Goal: Information Seeking & Learning: Check status

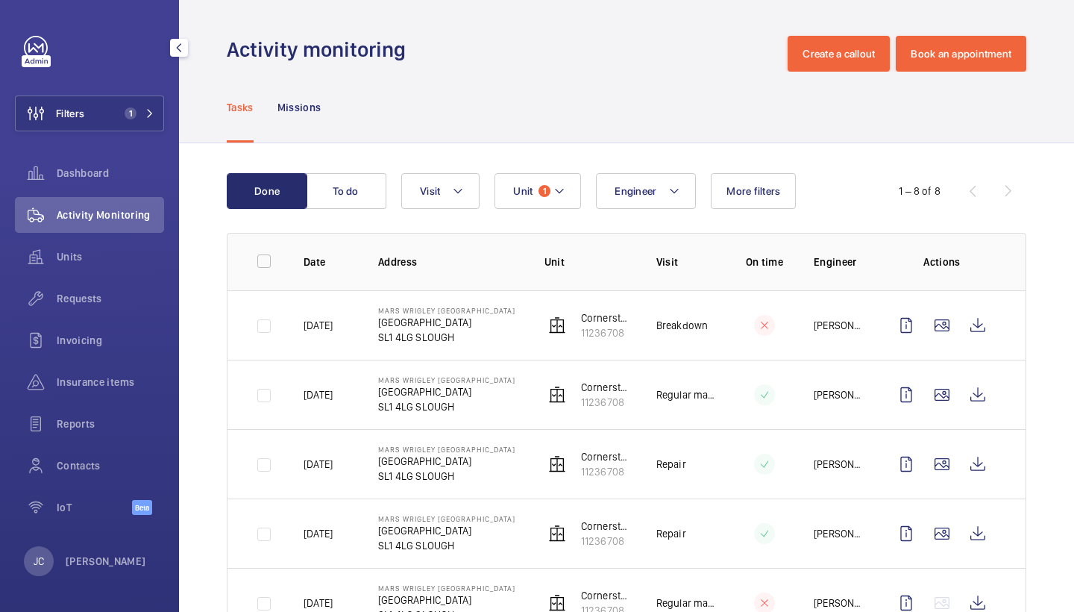
scroll to position [97, 0]
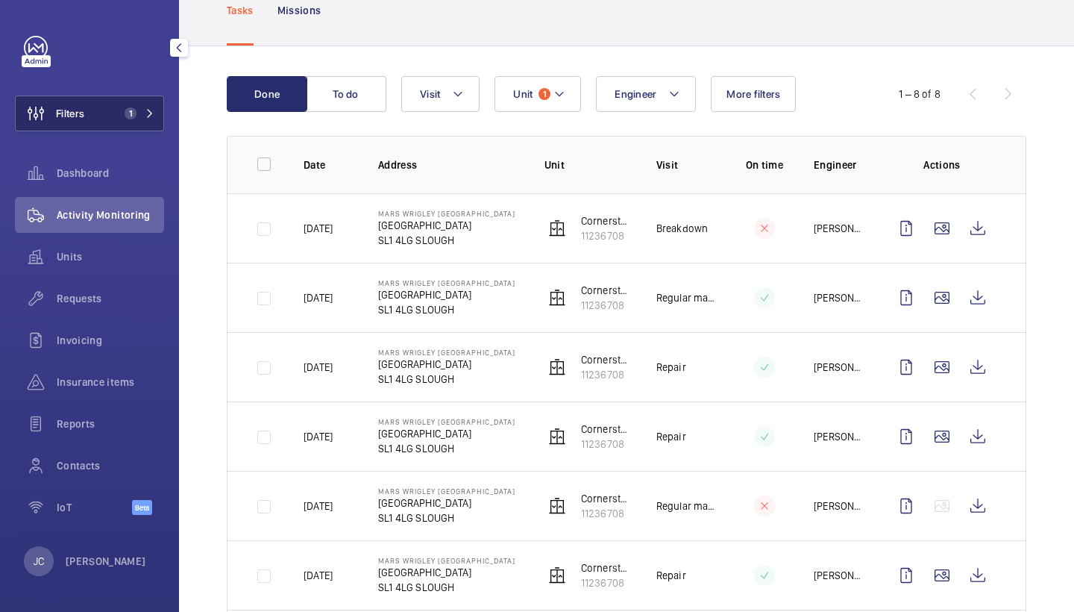
click at [151, 104] on button "Filters 1" at bounding box center [89, 113] width 149 height 36
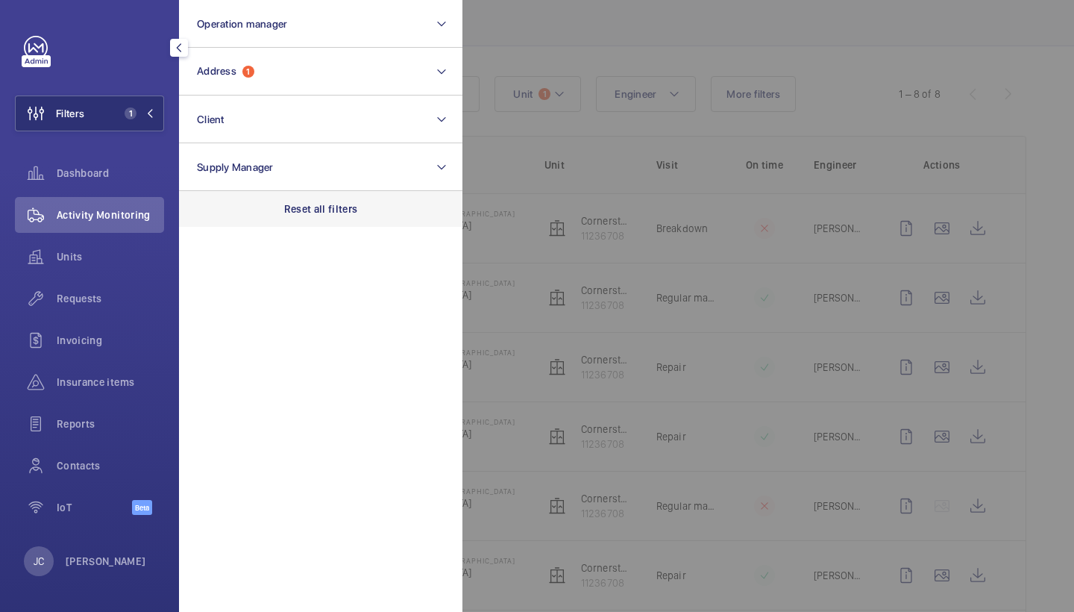
click at [295, 206] on p "Reset all filters" at bounding box center [321, 208] width 74 height 15
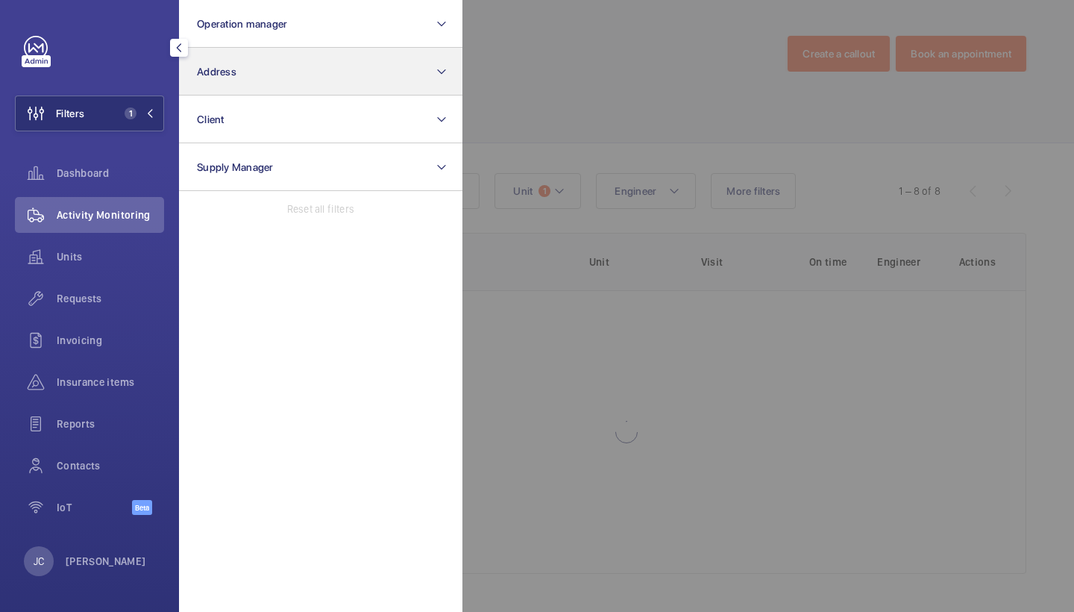
click at [263, 85] on button "Address" at bounding box center [320, 72] width 283 height 48
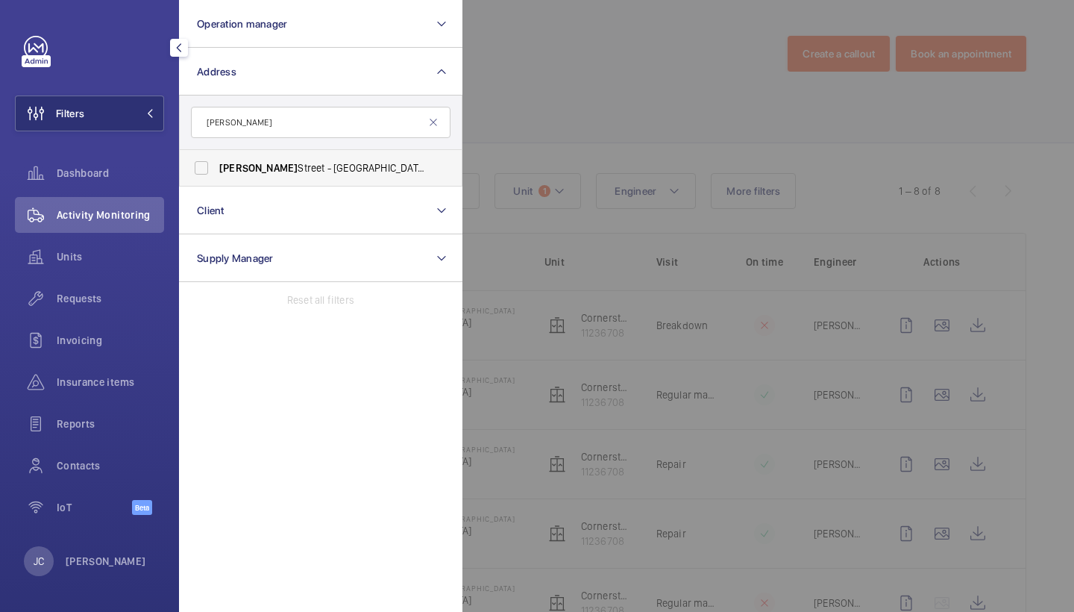
type input "westmoreland"
click at [277, 172] on span "Westmoreland" at bounding box center [258, 168] width 78 height 12
click at [216, 172] on input "Westmoreland Street - UCLH, 16-18 Westmoreland Street,, LONDON W1G 8PH" at bounding box center [201, 168] width 30 height 30
checkbox input "true"
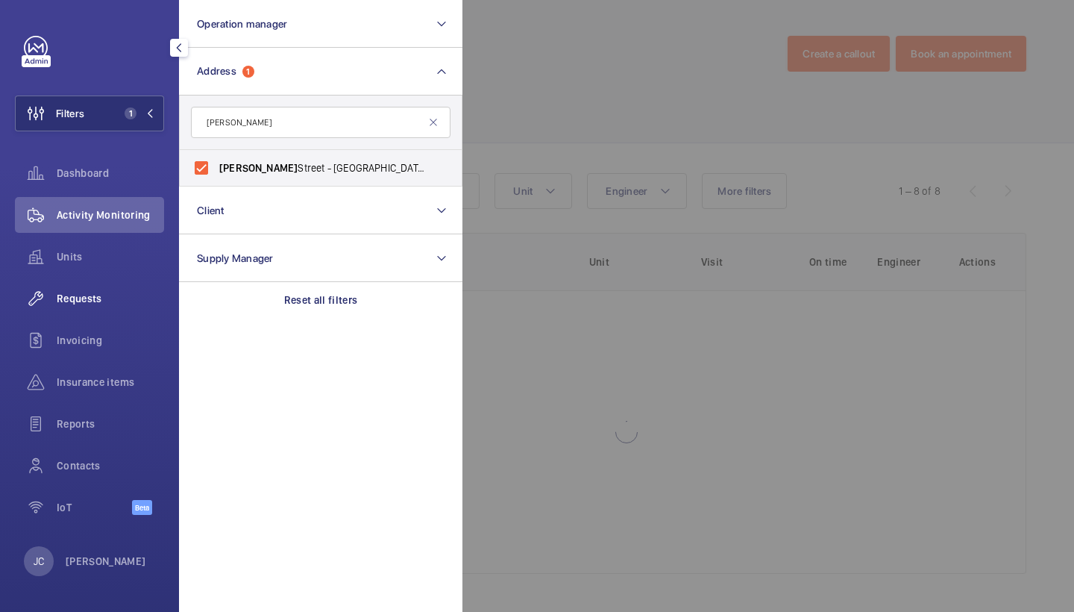
click at [133, 293] on span "Requests" at bounding box center [110, 298] width 107 height 15
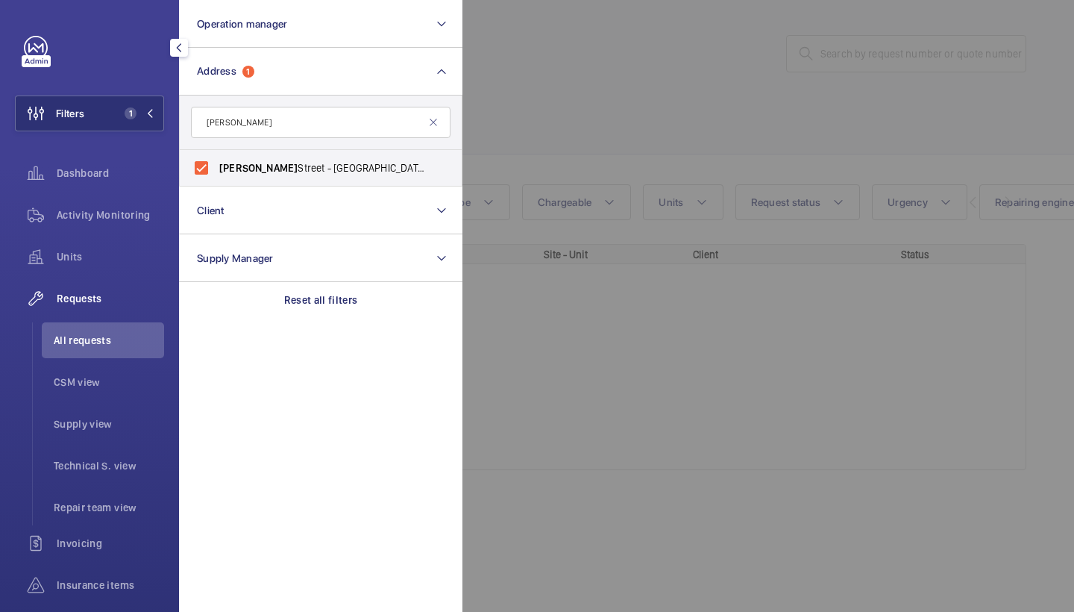
click at [589, 131] on div at bounding box center [999, 306] width 1074 height 612
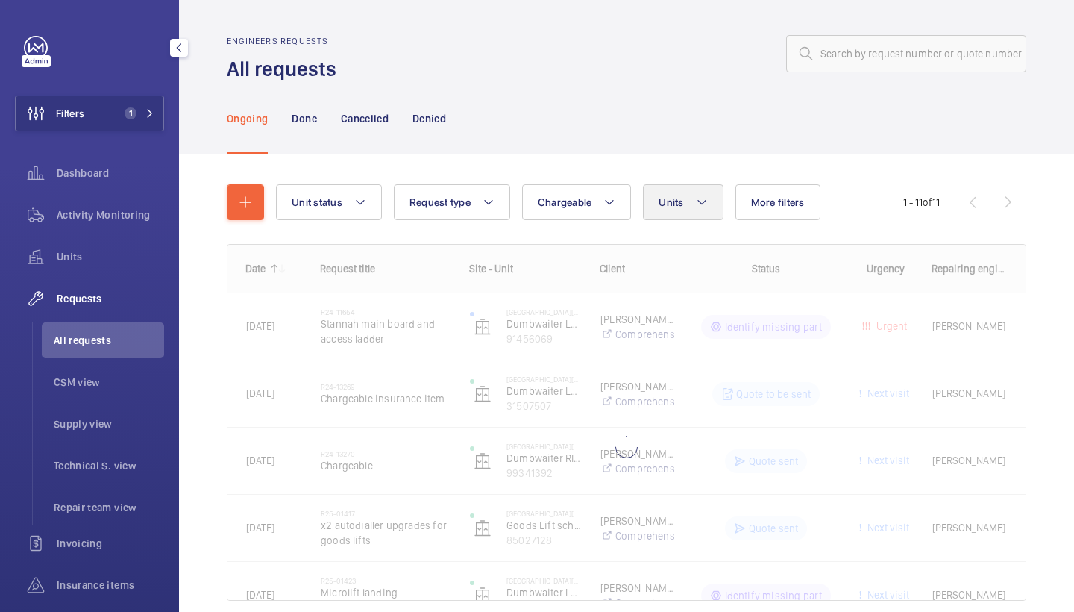
click at [691, 202] on button "Units" at bounding box center [683, 202] width 80 height 36
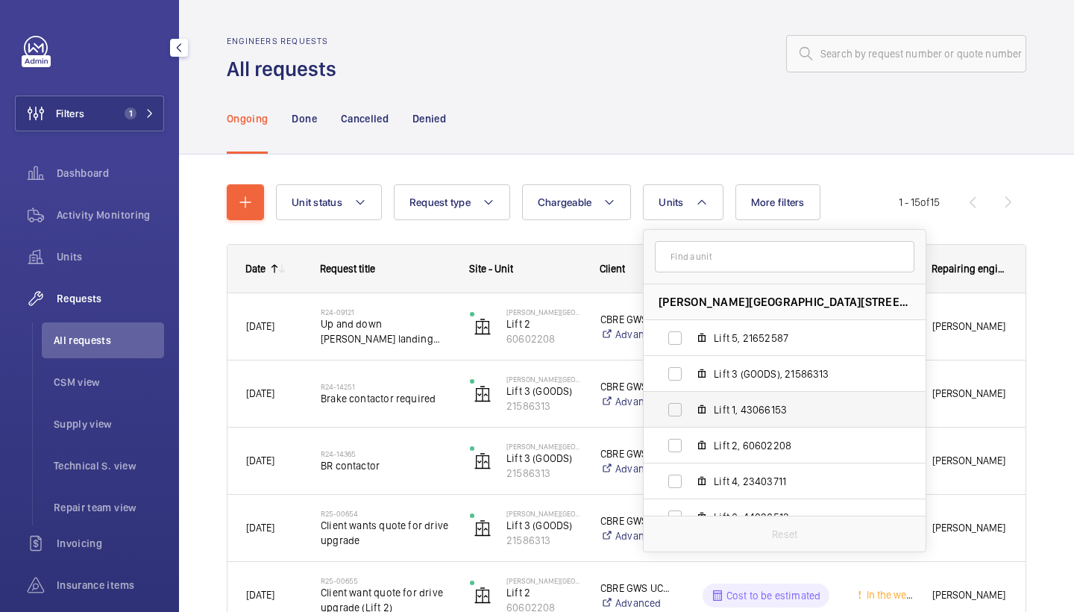
click at [760, 426] on label "Lift 1, 43066153" at bounding box center [773, 410] width 258 height 36
click at [690, 424] on input "Lift 1, 43066153" at bounding box center [675, 410] width 30 height 30
checkbox input "true"
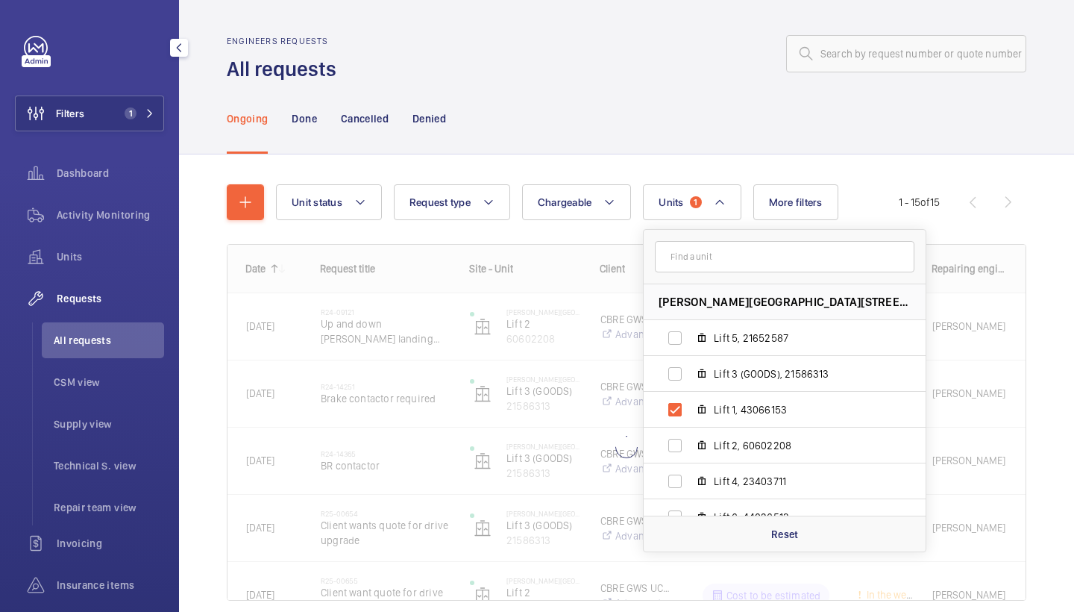
click at [624, 119] on div "Ongoing Done Cancelled Denied" at bounding box center [627, 118] width 800 height 71
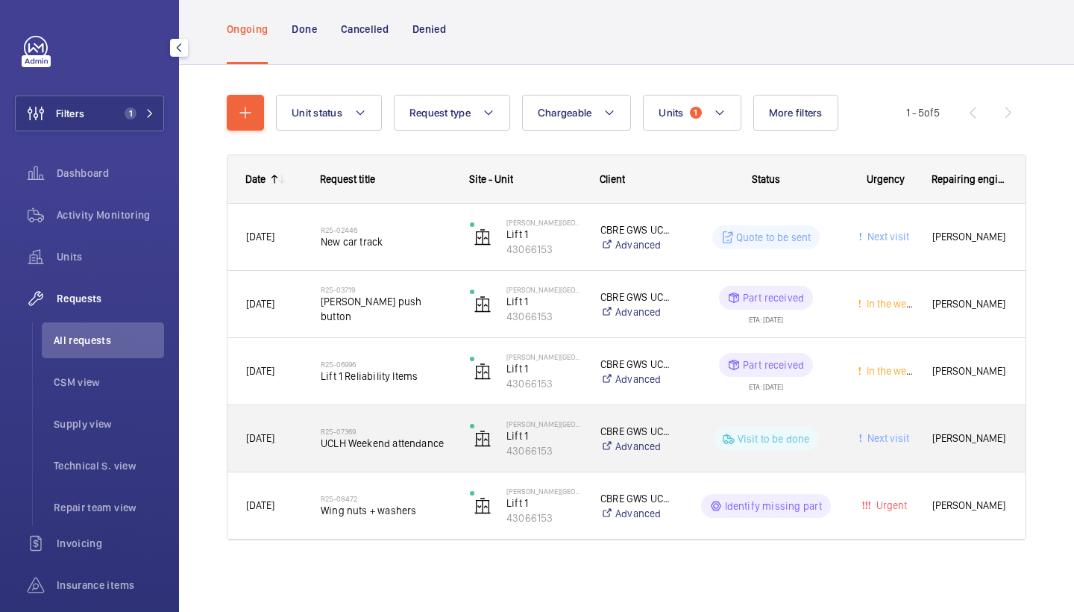
scroll to position [90, 0]
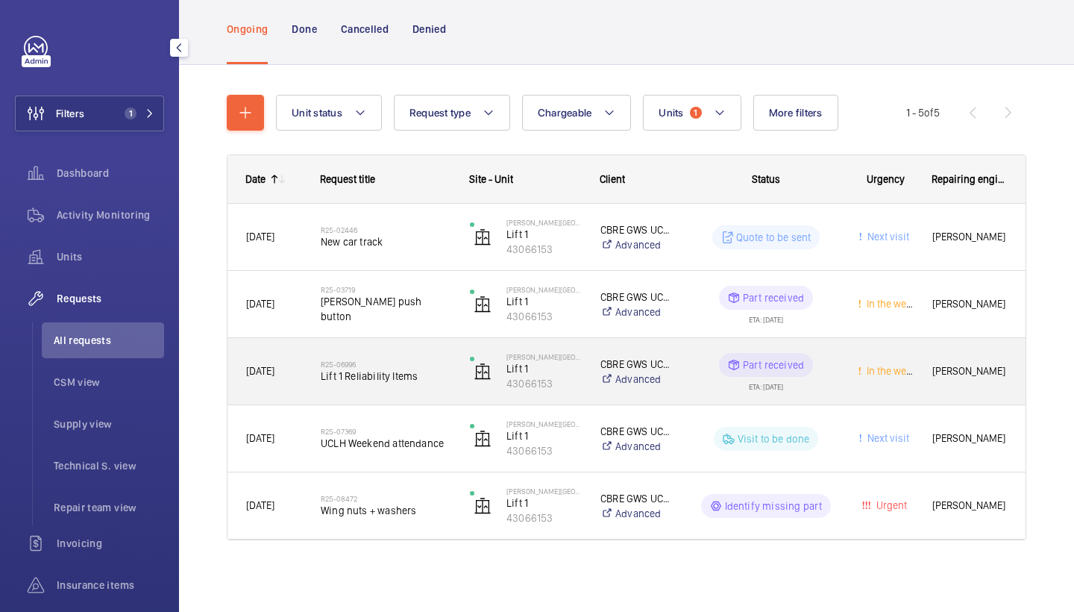
click at [435, 352] on div "R25-06996 Lift 1 Reliability Items" at bounding box center [386, 371] width 130 height 43
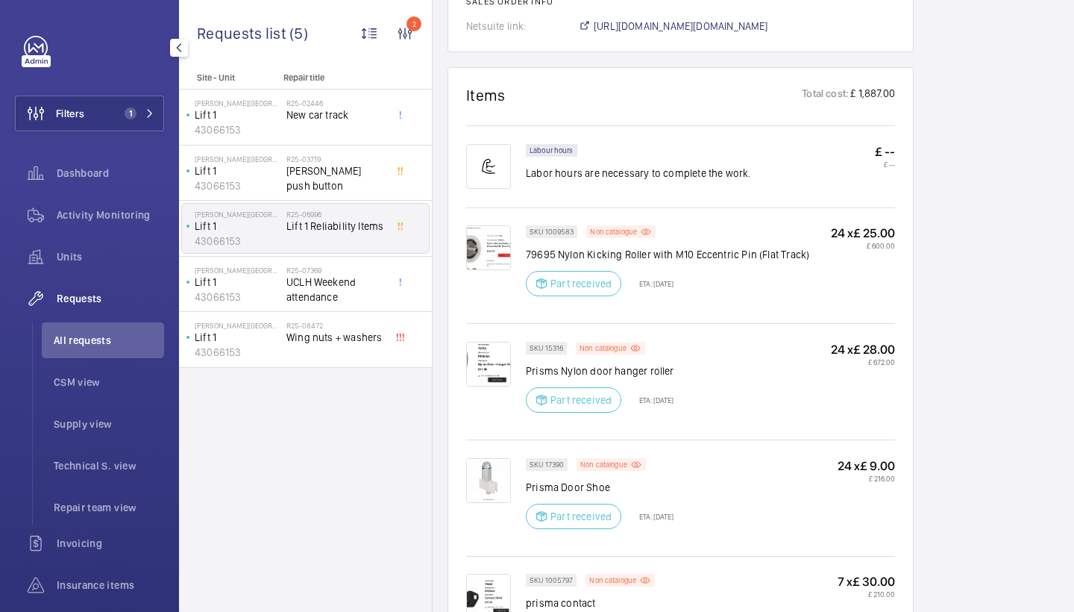
scroll to position [850, 0]
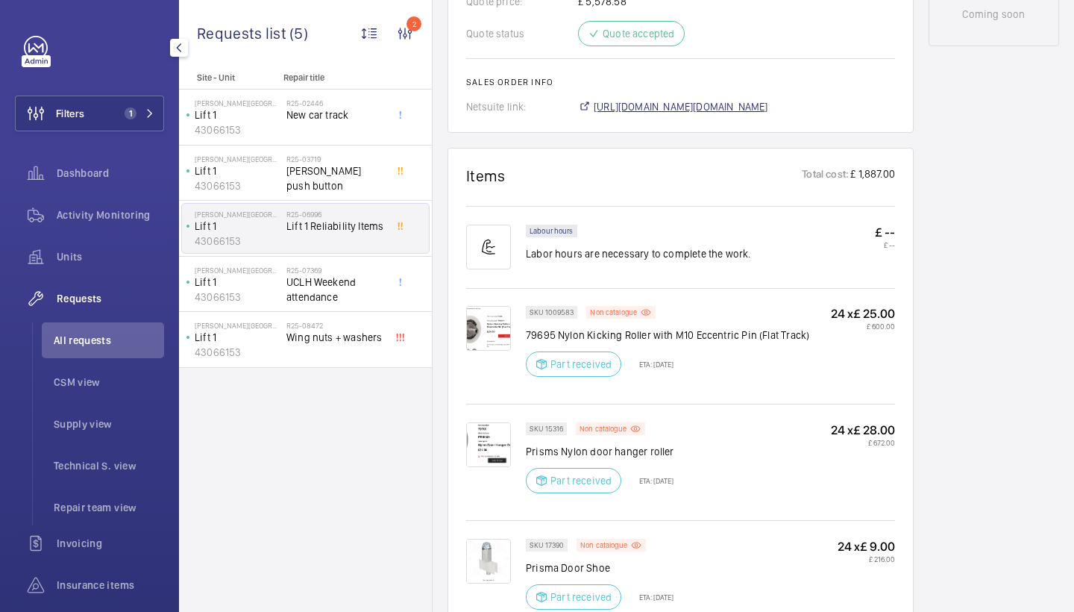
click at [768, 101] on span "https://6461500.app.netsuite.com/app/accounting/transactions/salesord.nl?id=288…" at bounding box center [681, 106] width 175 height 15
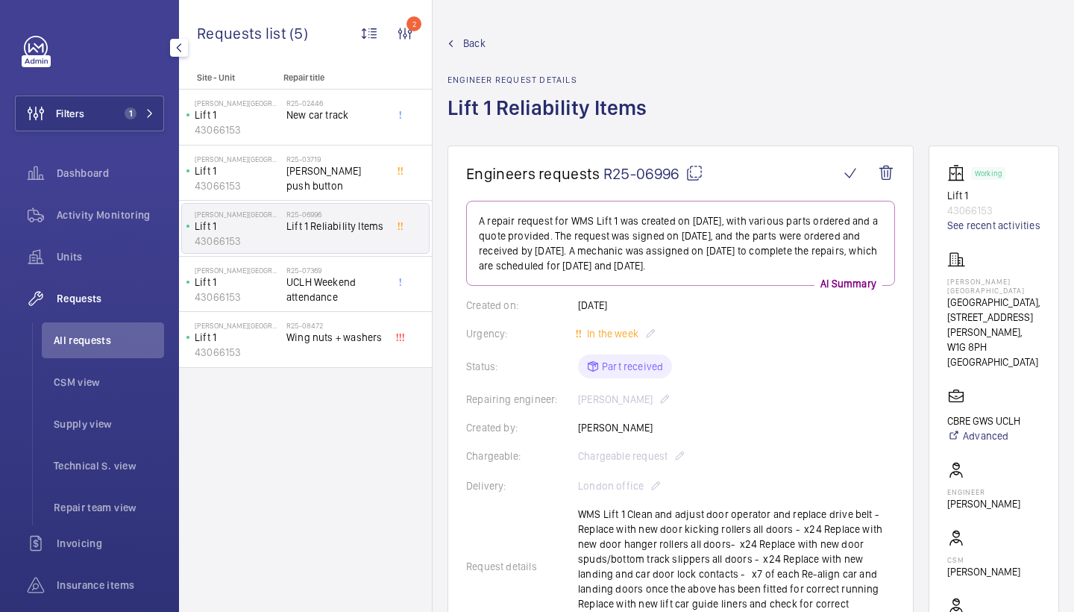
scroll to position [0, 0]
click at [137, 216] on span "Activity Monitoring" at bounding box center [110, 214] width 107 height 15
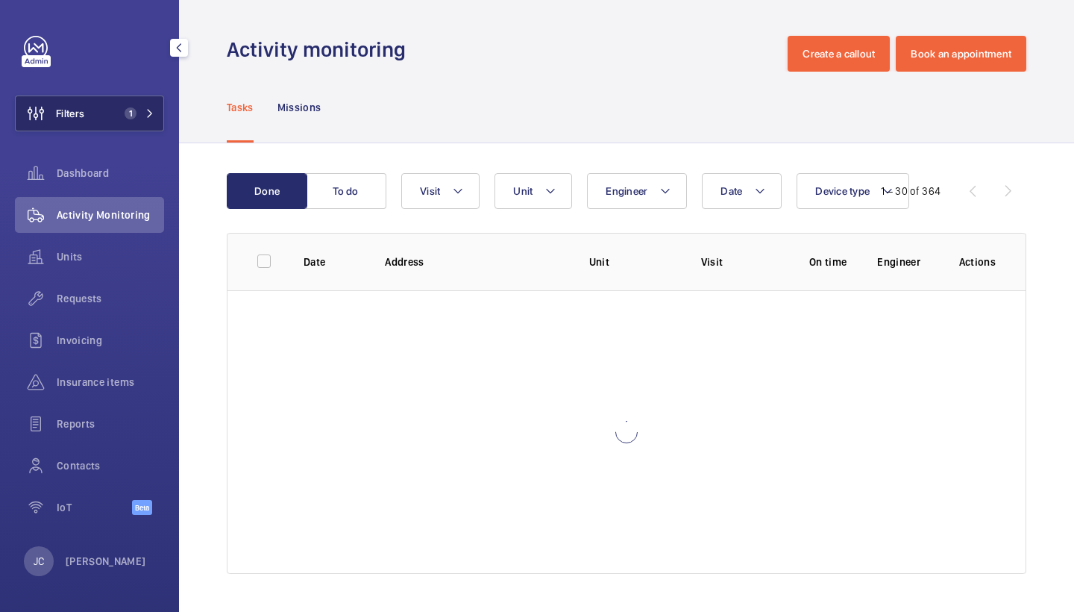
click at [132, 108] on span "1" at bounding box center [131, 113] width 12 height 12
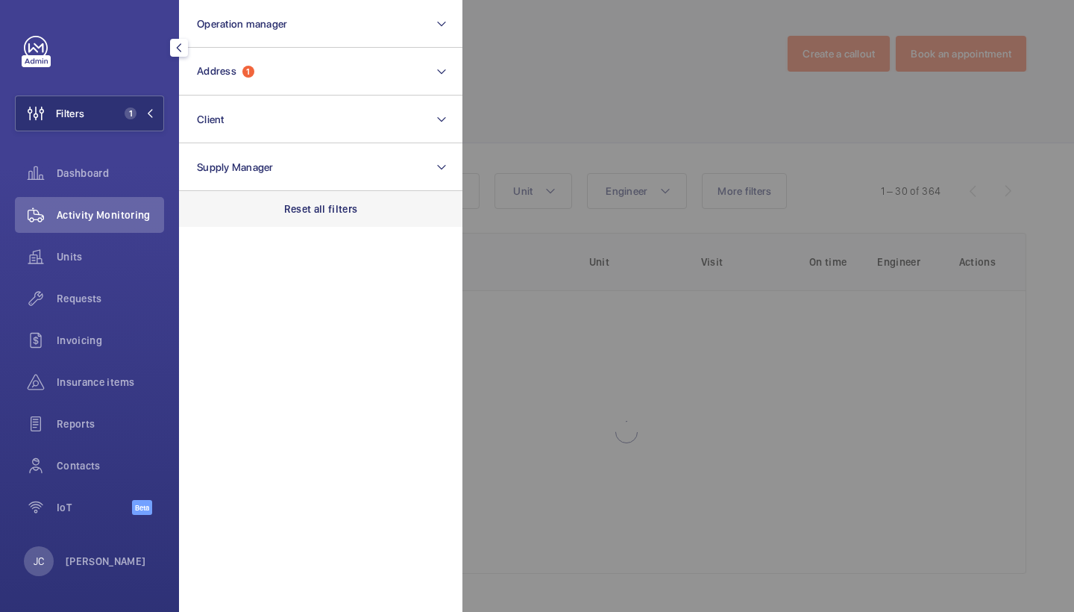
click at [332, 194] on div "Reset all filters" at bounding box center [320, 209] width 283 height 36
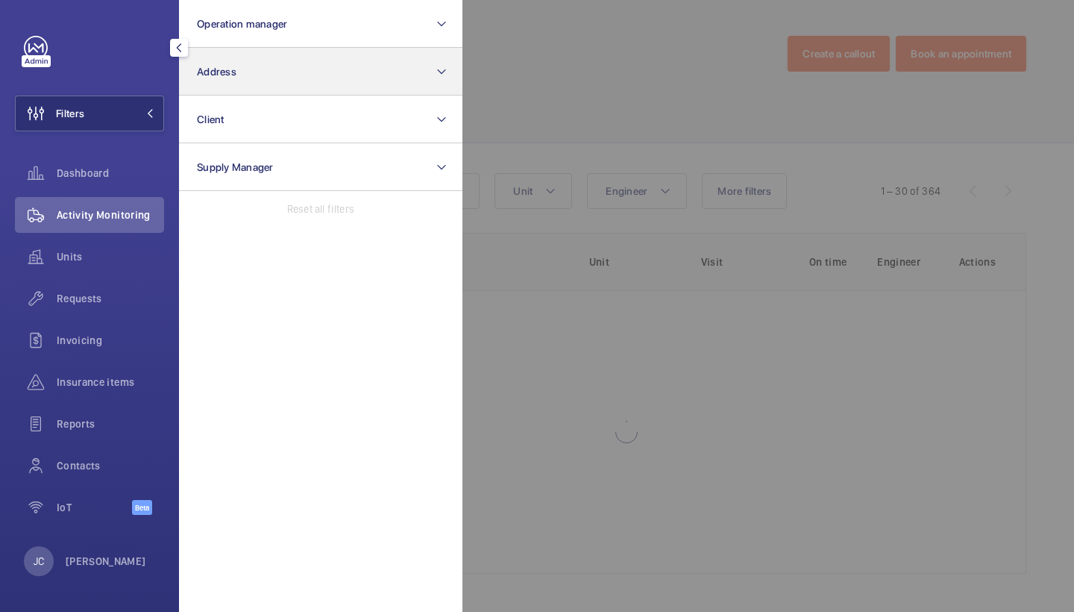
click at [291, 60] on button "Address" at bounding box center [320, 72] width 283 height 48
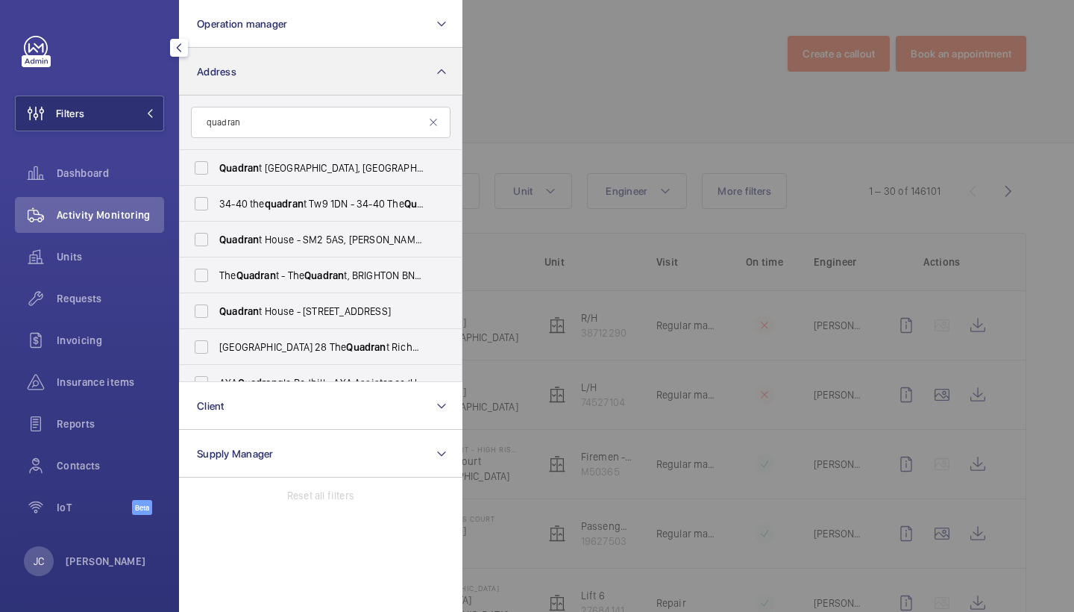
type input "quadrant"
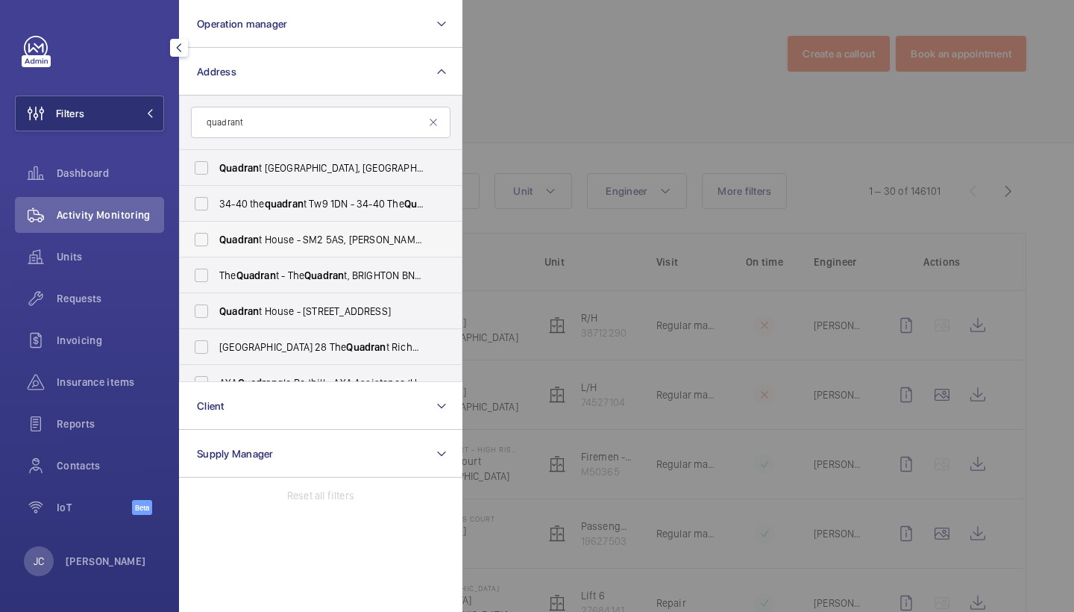
drag, startPoint x: 291, startPoint y: 58, endPoint x: 279, endPoint y: 228, distance: 169.7
click at [279, 228] on label "Quadran t House - SM2 5AS, SUTTON SM2 5AS" at bounding box center [310, 240] width 260 height 36
click at [216, 228] on input "Quadran t House - SM2 5AS, SUTTON SM2 5AS" at bounding box center [201, 240] width 30 height 30
checkbox input "true"
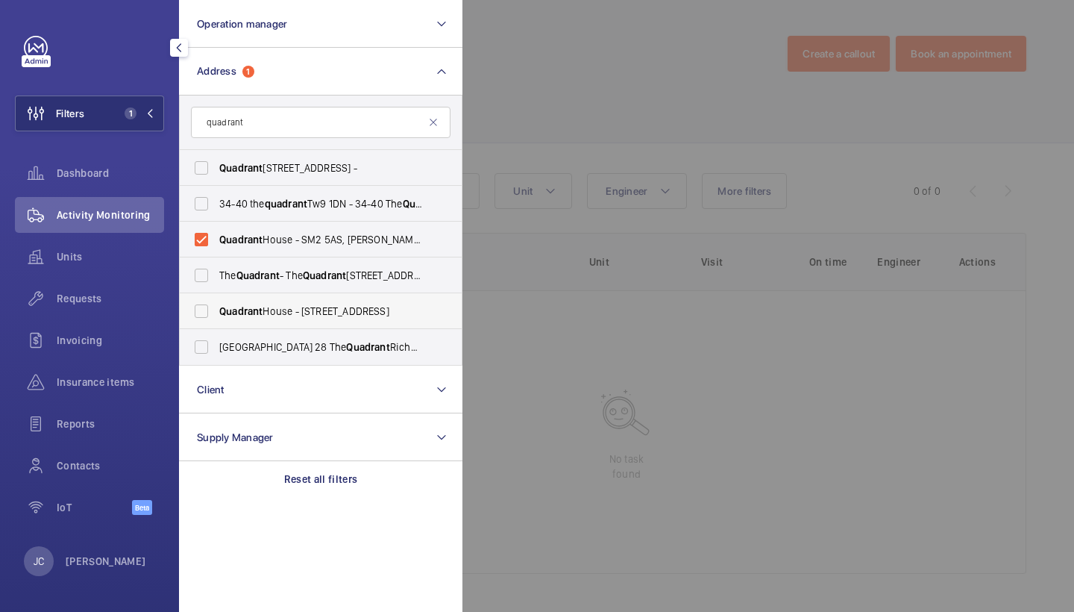
click at [287, 307] on span "Quadrant House - 1 Princess Way, REDHILL RH1 1FN" at bounding box center [321, 311] width 205 height 15
click at [216, 307] on input "Quadrant House - 1 Princess Way, REDHILL RH1 1FN" at bounding box center [201, 311] width 30 height 30
checkbox input "true"
click at [120, 250] on span "Units" at bounding box center [110, 256] width 107 height 15
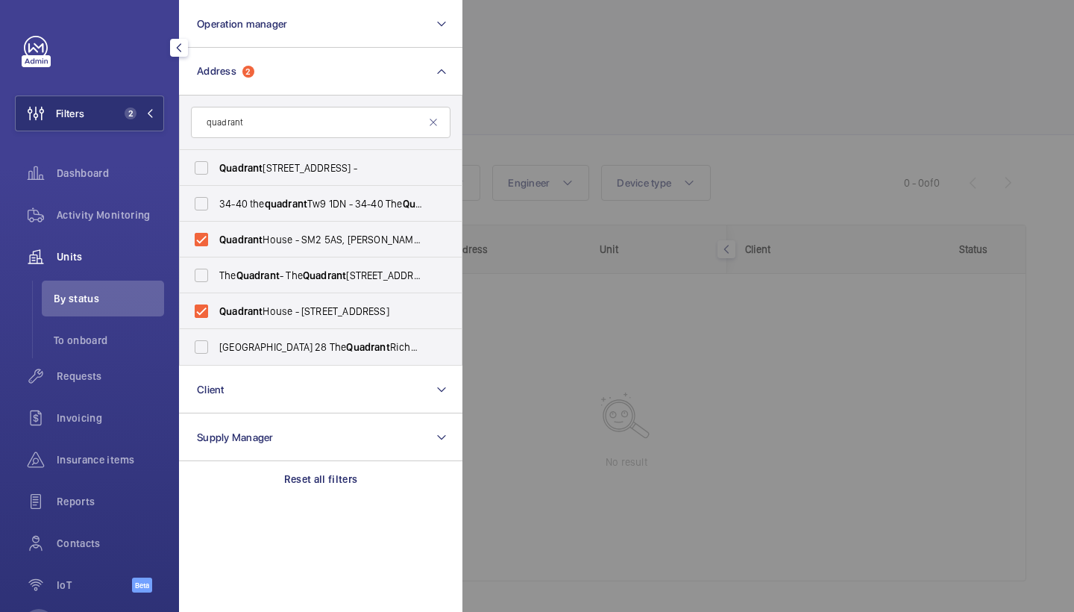
click at [639, 120] on div at bounding box center [999, 306] width 1074 height 612
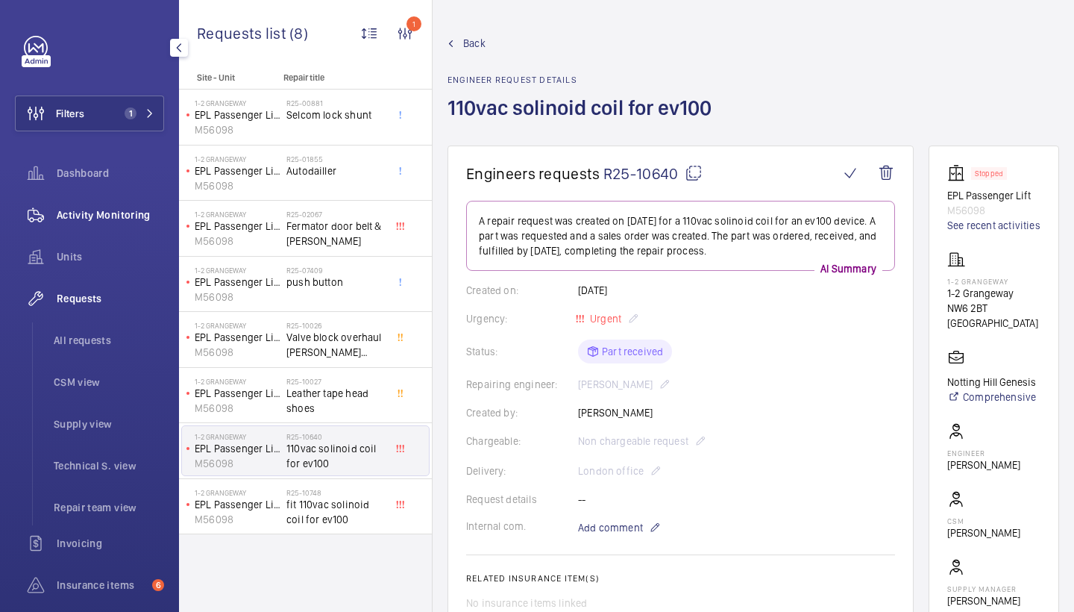
click at [98, 212] on span "Activity Monitoring" at bounding box center [110, 214] width 107 height 15
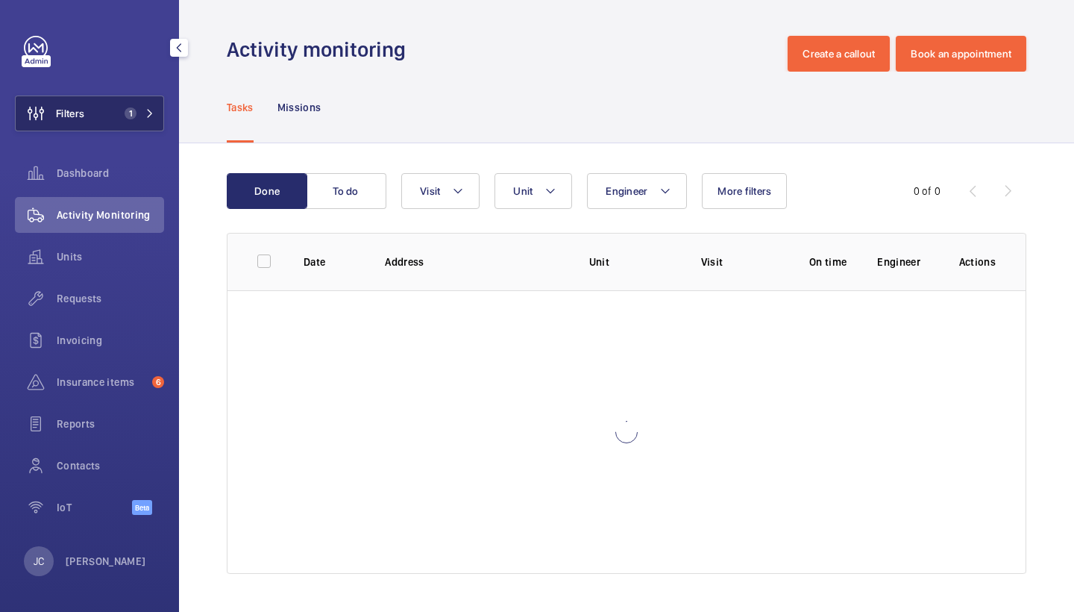
click at [108, 122] on button "Filters 1" at bounding box center [89, 113] width 149 height 36
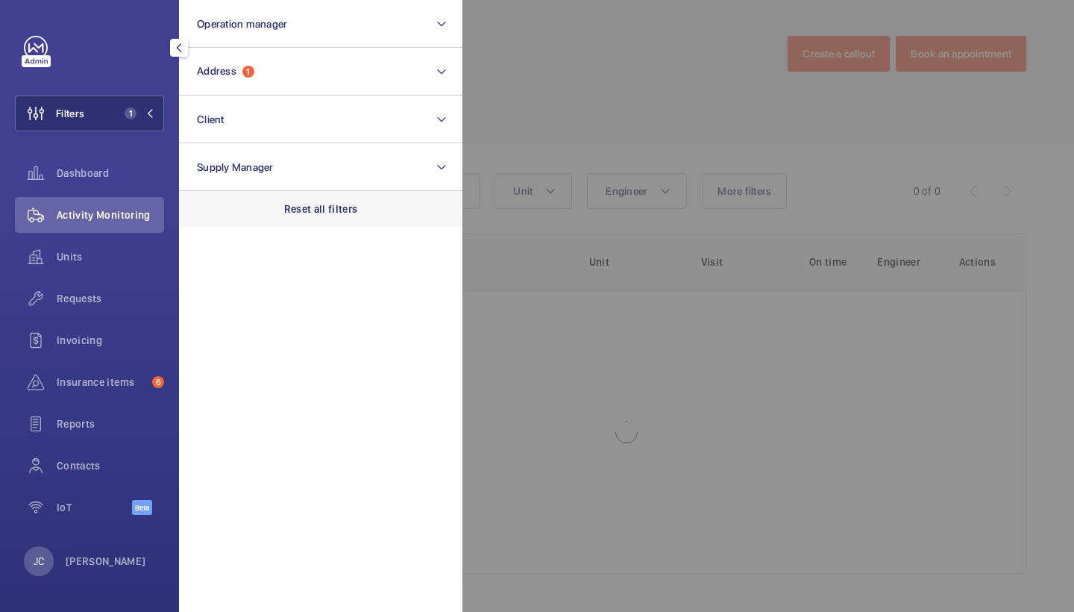
click at [305, 220] on div "Reset all filters" at bounding box center [320, 209] width 283 height 36
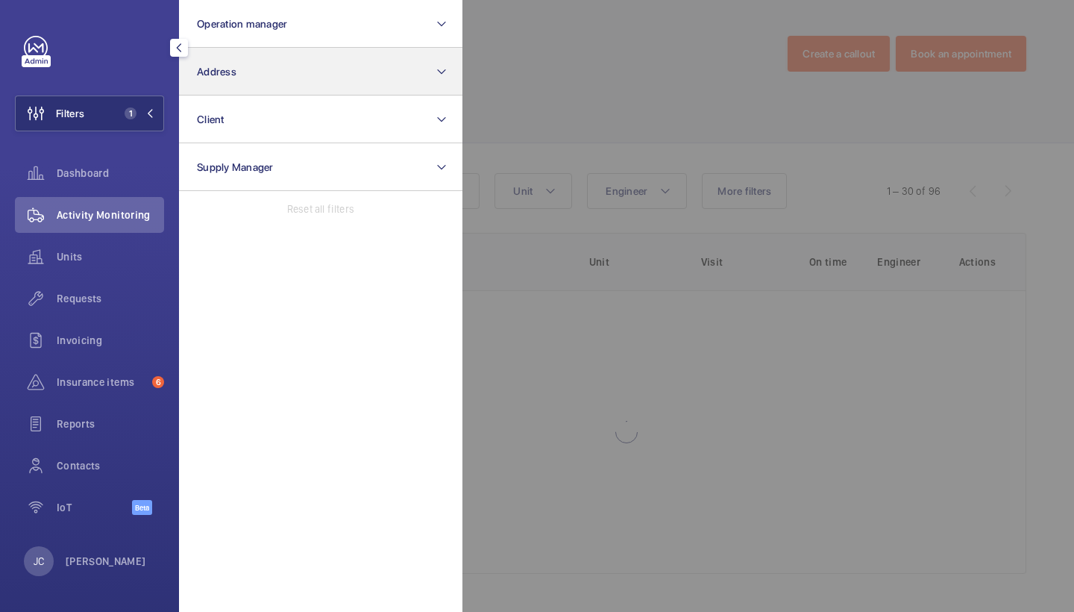
click at [298, 78] on button "Address" at bounding box center [320, 72] width 283 height 48
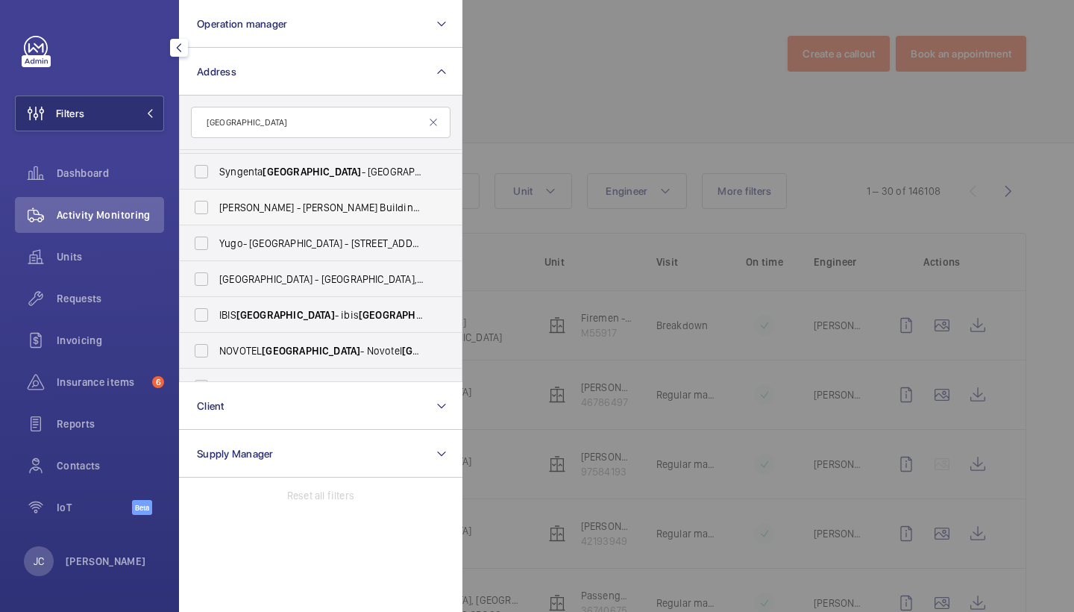
scroll to position [437, 0]
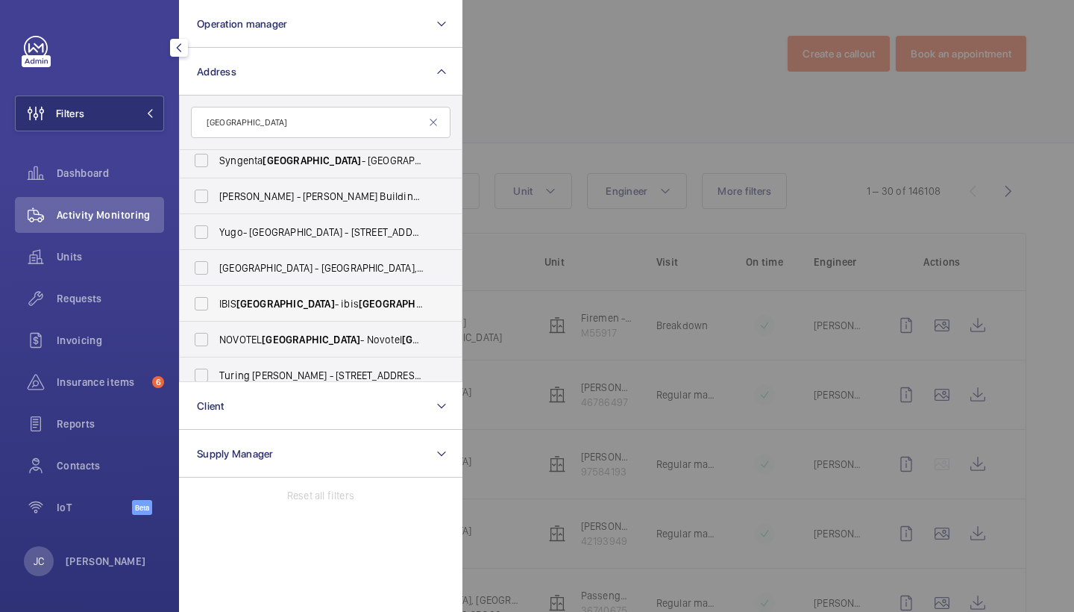
type input "cambridge"
click at [356, 311] on label "IBIS CAMBRIDGE - ibis Cambridge Central Station, CAMBRIDGE CB1 2GA" at bounding box center [310, 304] width 260 height 36
click at [216, 311] on input "IBIS CAMBRIDGE - ibis Cambridge Central Station, CAMBRIDGE CB1 2GA" at bounding box center [201, 304] width 30 height 30
checkbox input "true"
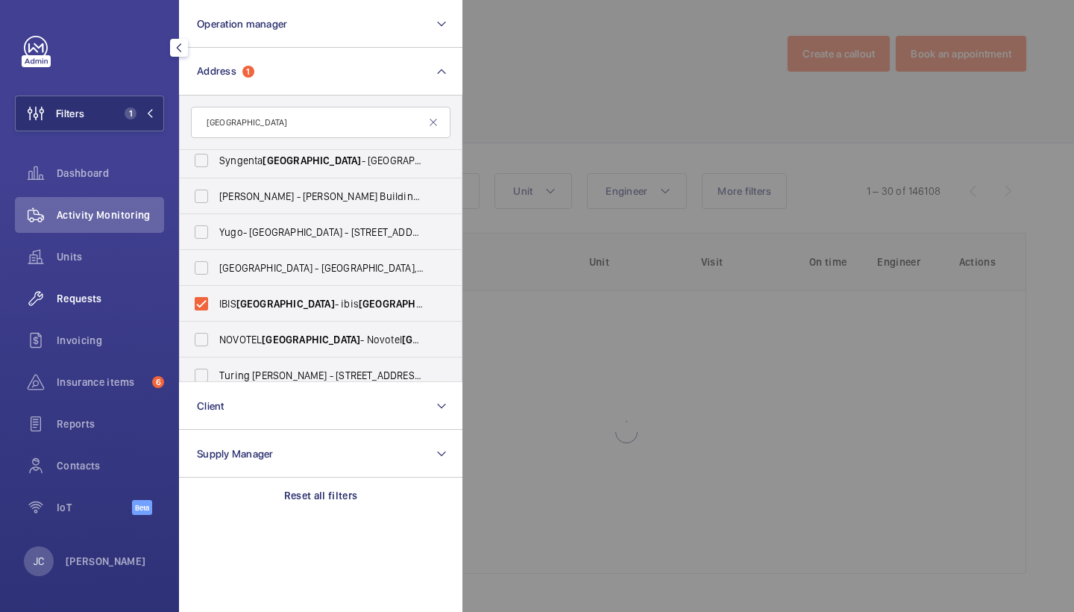
click at [94, 284] on div "Requests" at bounding box center [89, 298] width 149 height 36
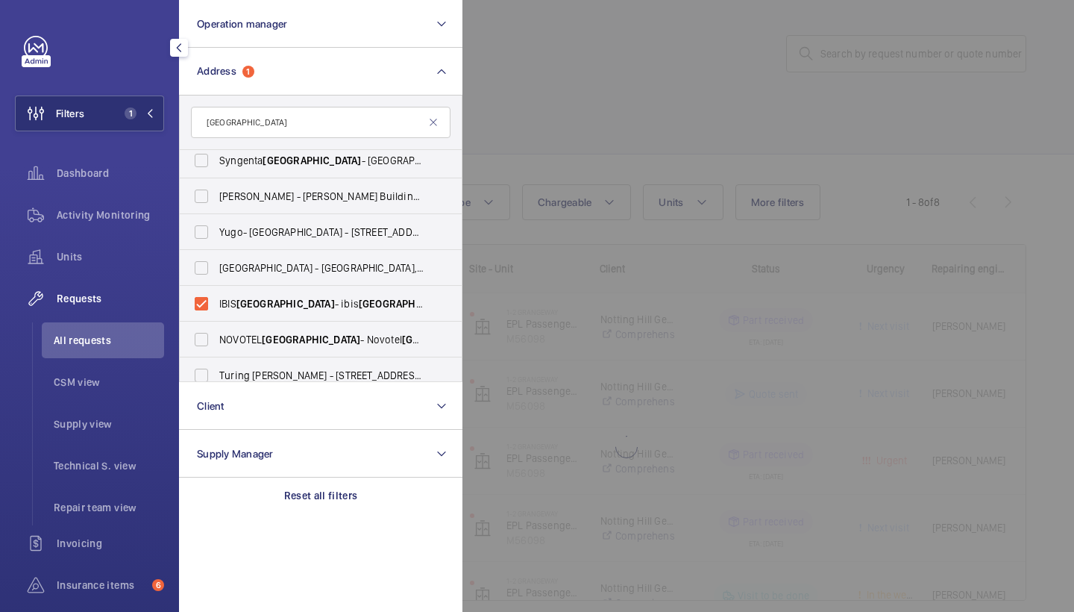
click at [674, 102] on div at bounding box center [999, 306] width 1074 height 612
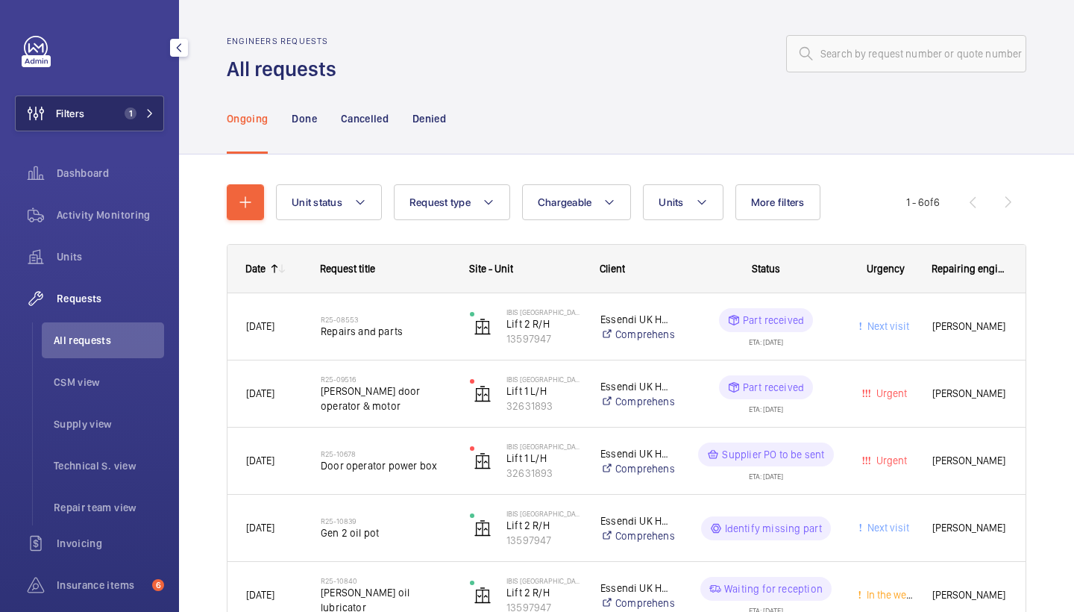
click at [84, 127] on span "Filters" at bounding box center [50, 113] width 69 height 36
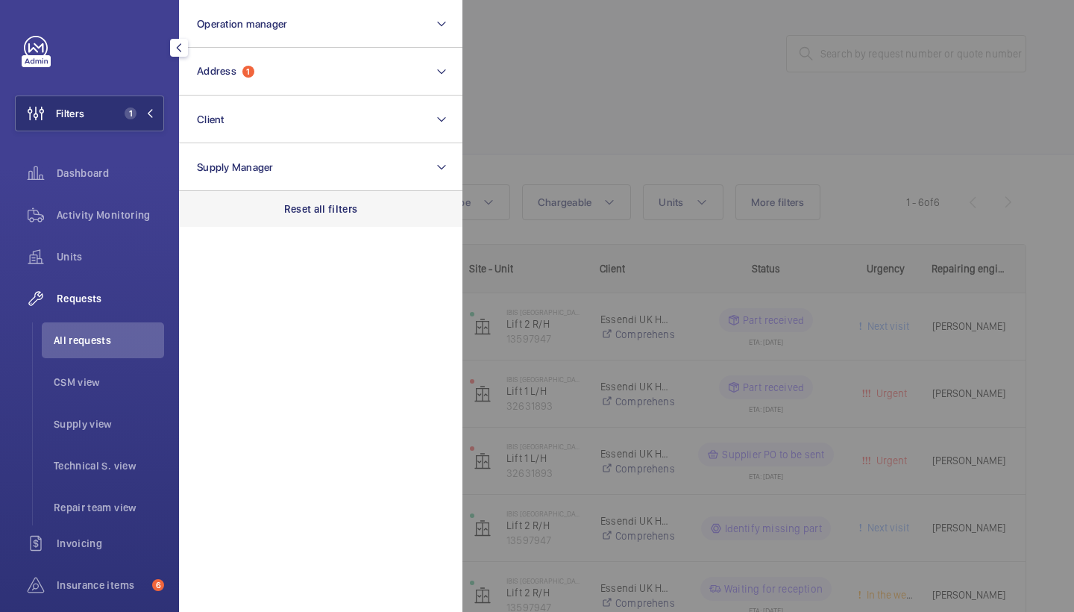
click at [333, 214] on p "Reset all filters" at bounding box center [321, 208] width 74 height 15
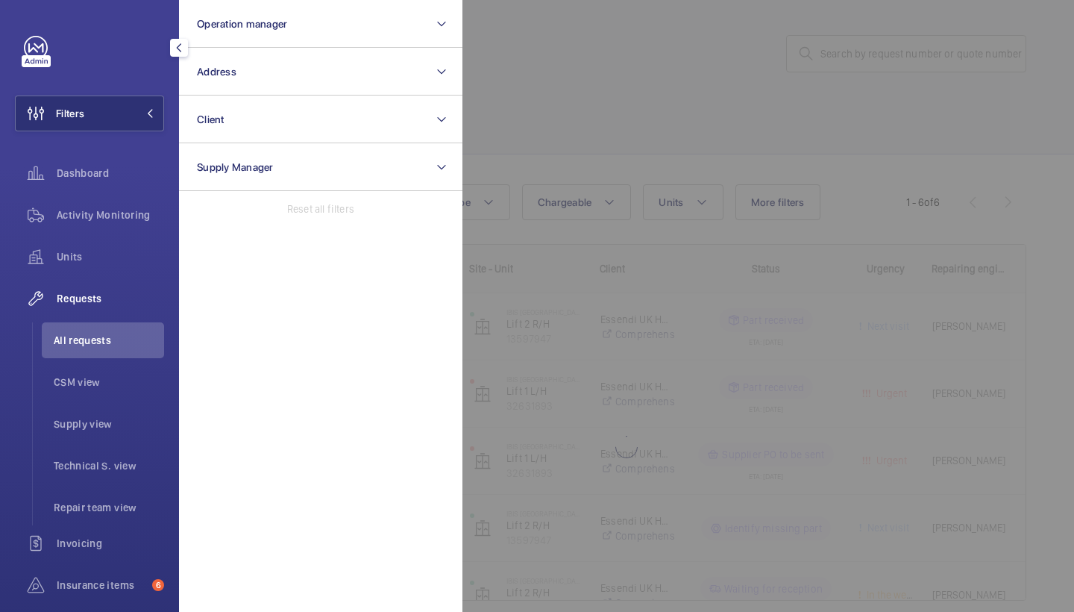
click at [558, 148] on div at bounding box center [999, 306] width 1074 height 612
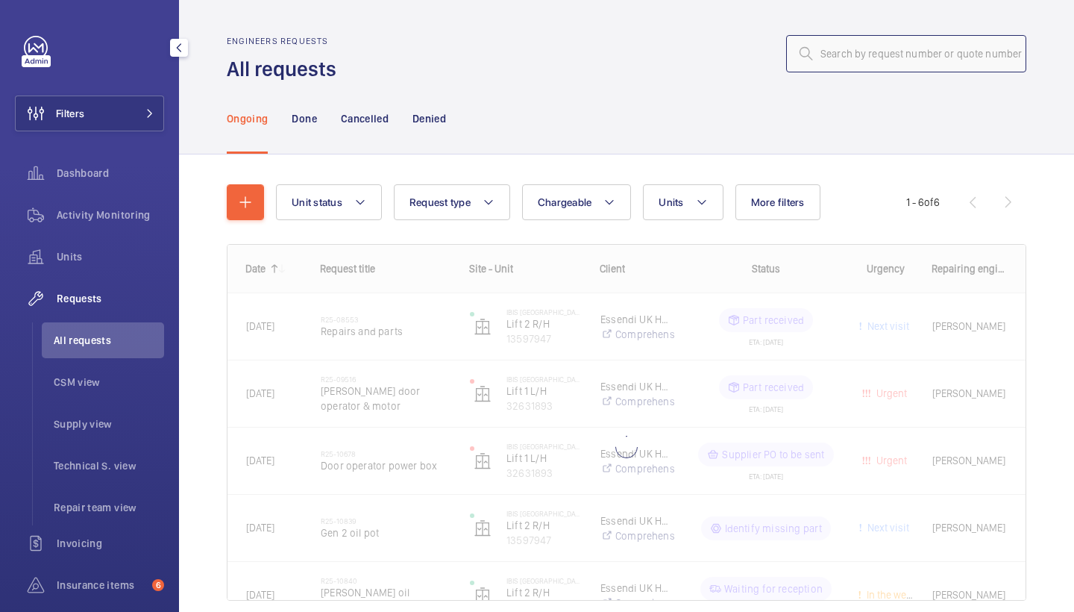
click at [900, 64] on input "text" at bounding box center [906, 53] width 240 height 37
paste input "R25-10267"
type input "R25-10267"
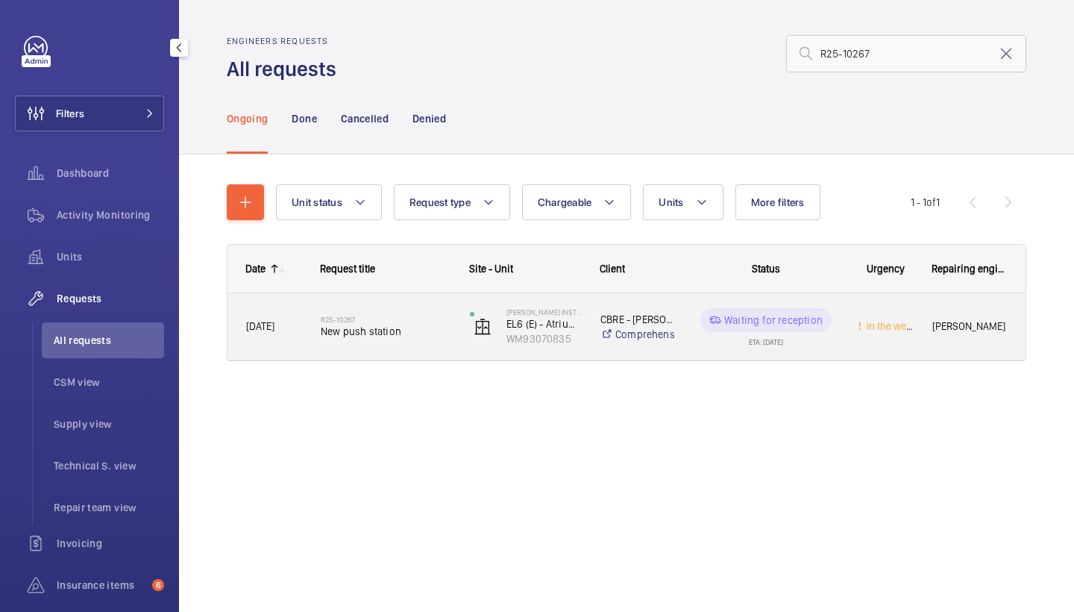
click at [366, 351] on div "R25-10267 New push station" at bounding box center [377, 326] width 148 height 67
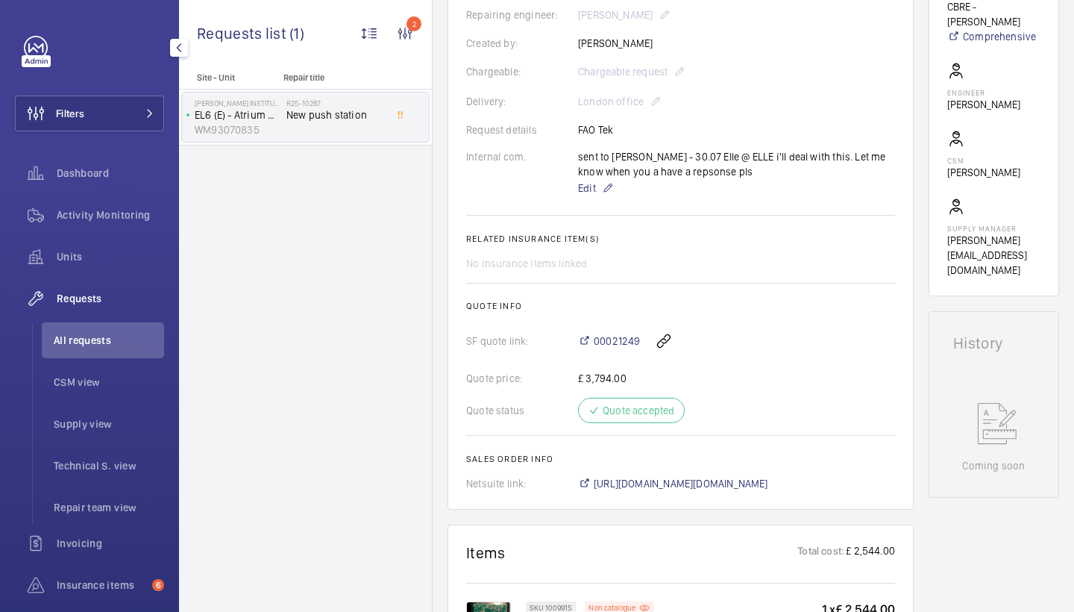
scroll to position [562, 0]
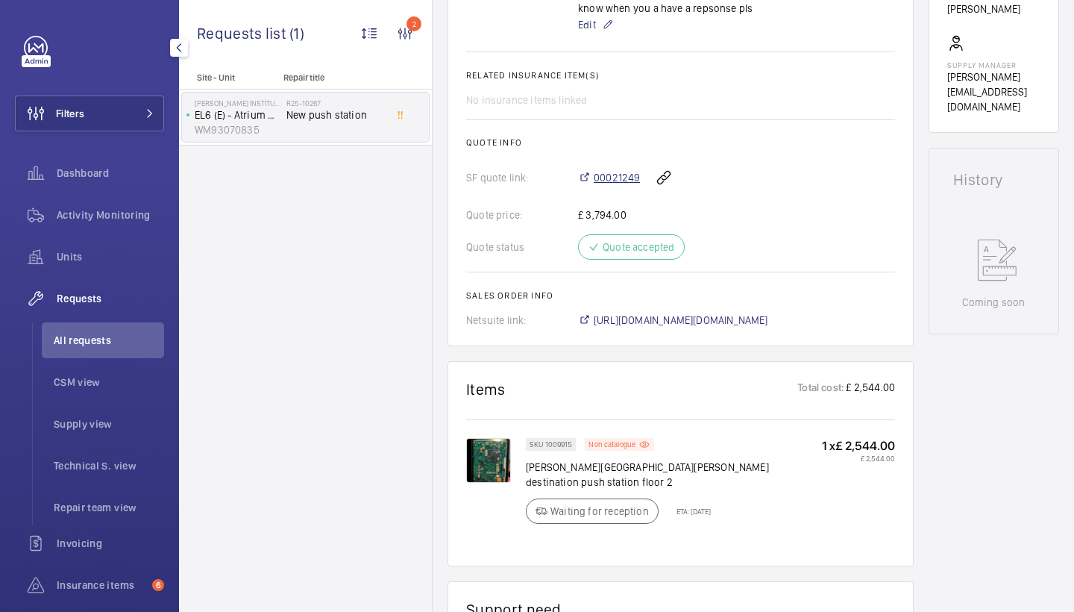
click at [613, 179] on span "00021249" at bounding box center [617, 177] width 46 height 15
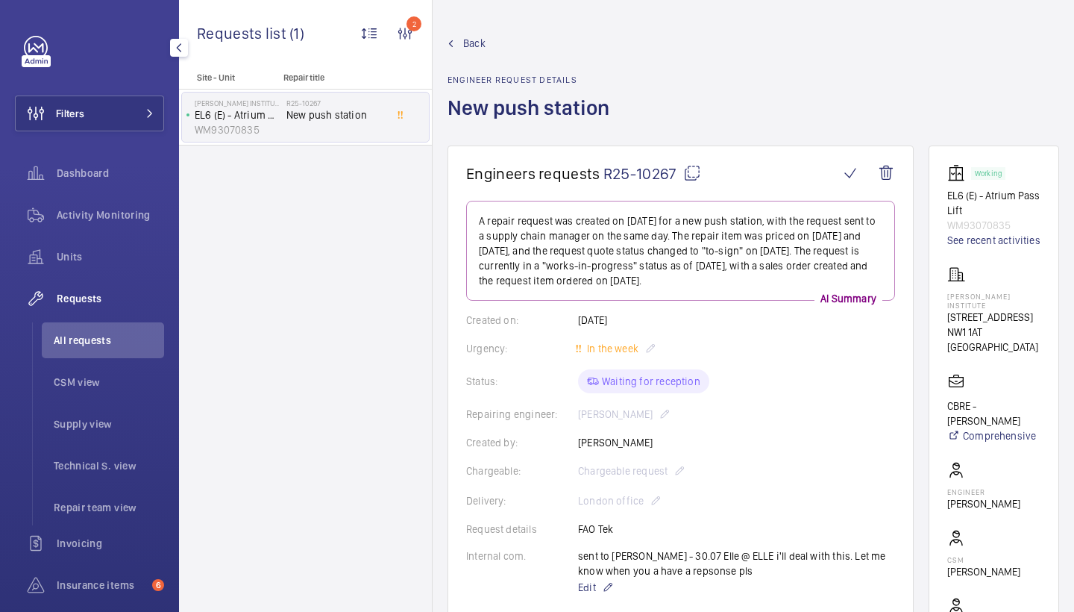
scroll to position [0, 0]
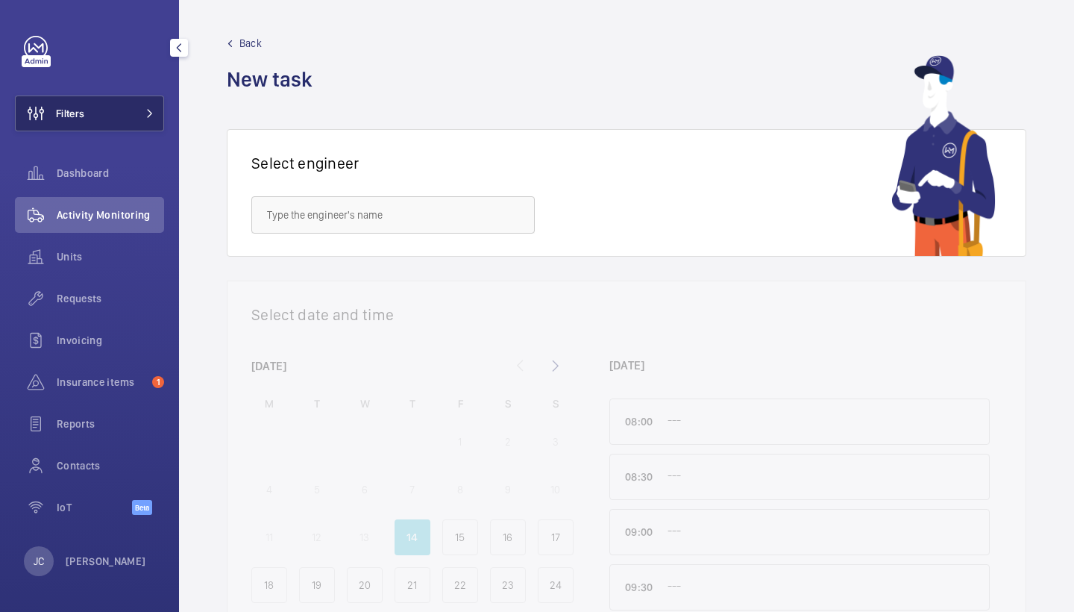
click at [125, 125] on button "Filters" at bounding box center [89, 113] width 149 height 36
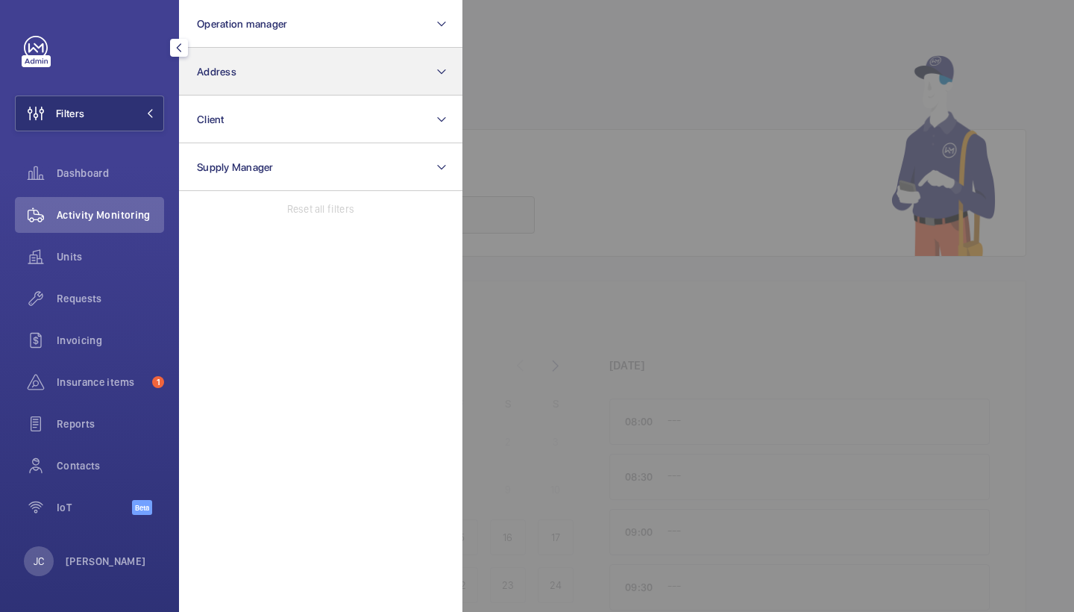
click at [321, 57] on button "Address" at bounding box center [320, 72] width 283 height 48
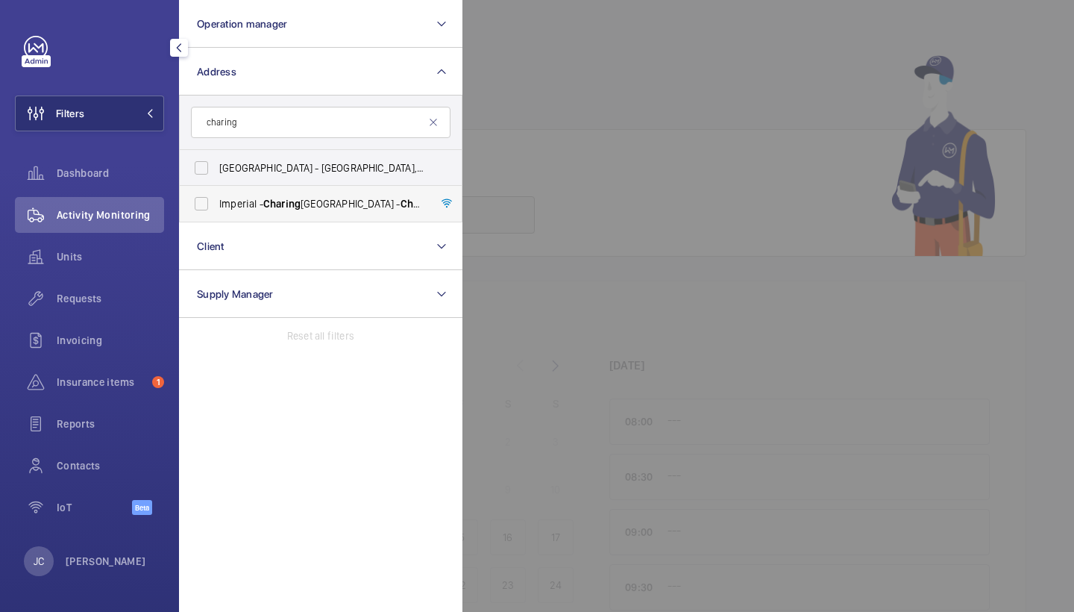
type input "charing"
click at [309, 204] on span "Imperial - Charing Cross Hospital - Charing Cross Hospital, LONDON W6 8RF" at bounding box center [321, 203] width 205 height 15
click at [216, 204] on input "Imperial - Charing Cross Hospital - Charing Cross Hospital, LONDON W6 8RF" at bounding box center [201, 204] width 30 height 30
checkbox input "true"
click at [142, 291] on span "Requests" at bounding box center [110, 298] width 107 height 15
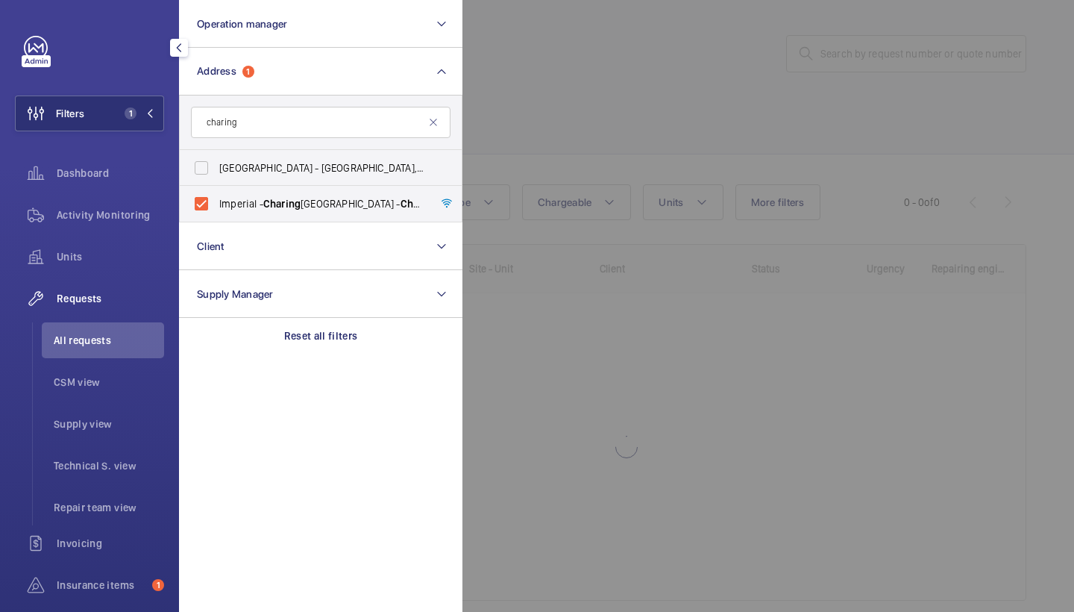
click at [706, 96] on div at bounding box center [999, 306] width 1074 height 612
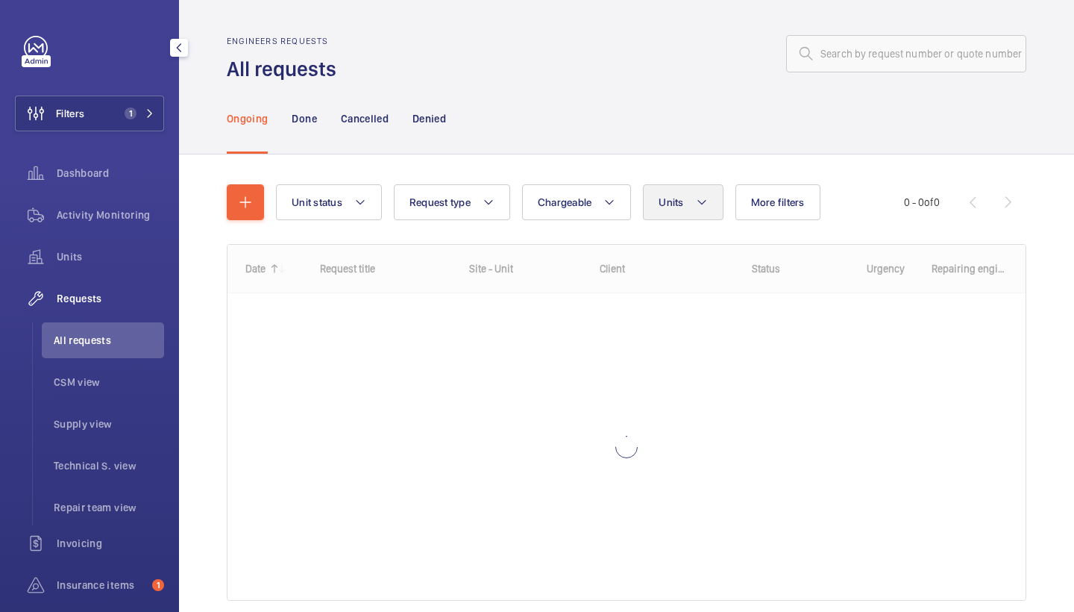
click at [692, 206] on button "Units" at bounding box center [683, 202] width 80 height 36
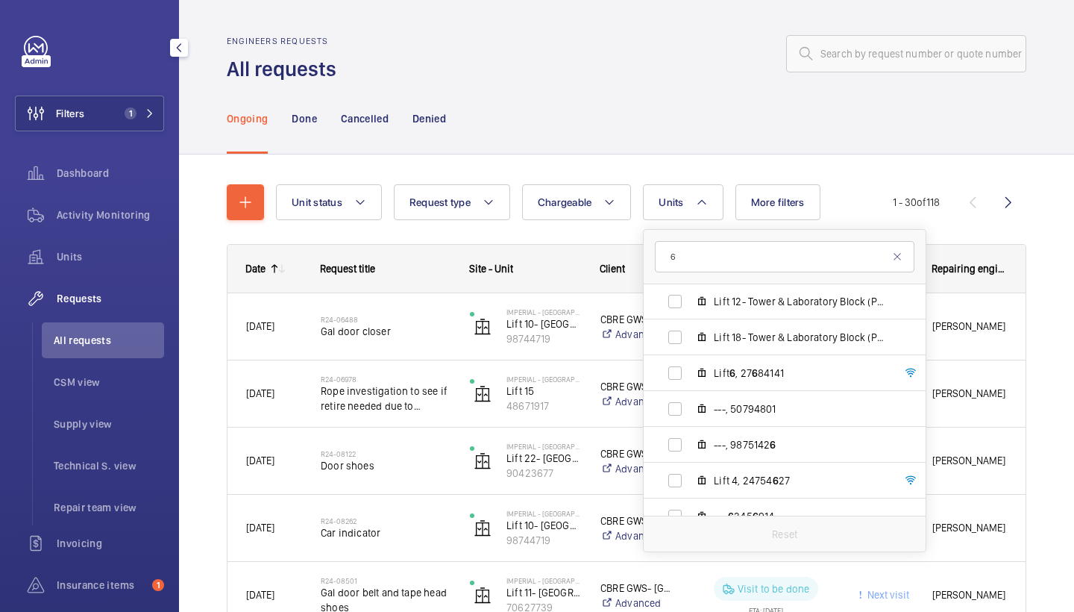
scroll to position [1408, 0]
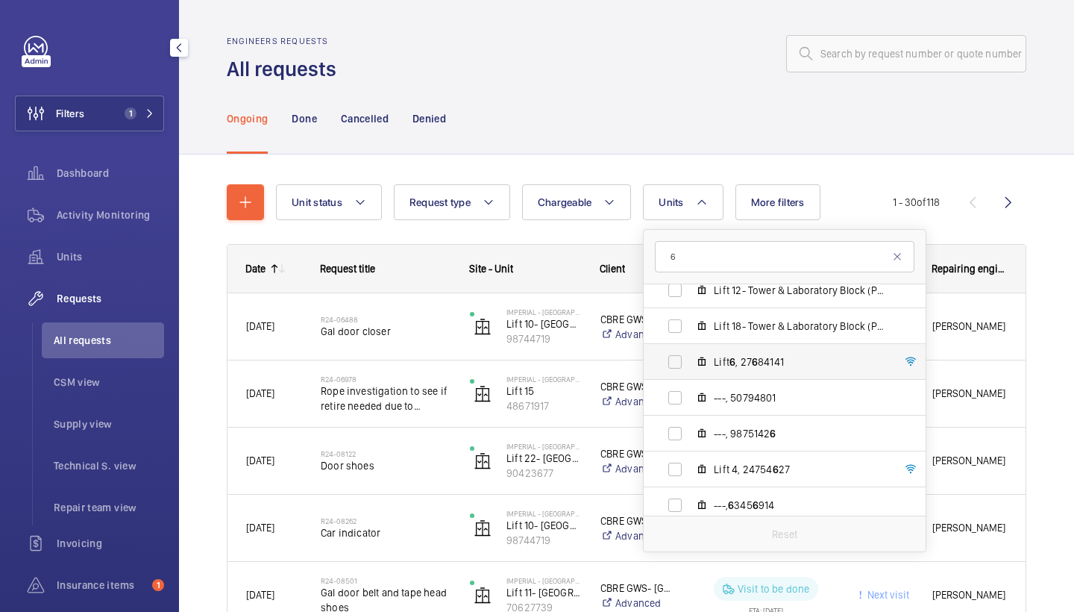
type input "6"
click at [748, 363] on span "Lift 6 , 27 6 84141" at bounding box center [800, 361] width 173 height 15
click at [690, 363] on input "Lift 6 , 27 6 84141" at bounding box center [675, 362] width 30 height 30
checkbox input "true"
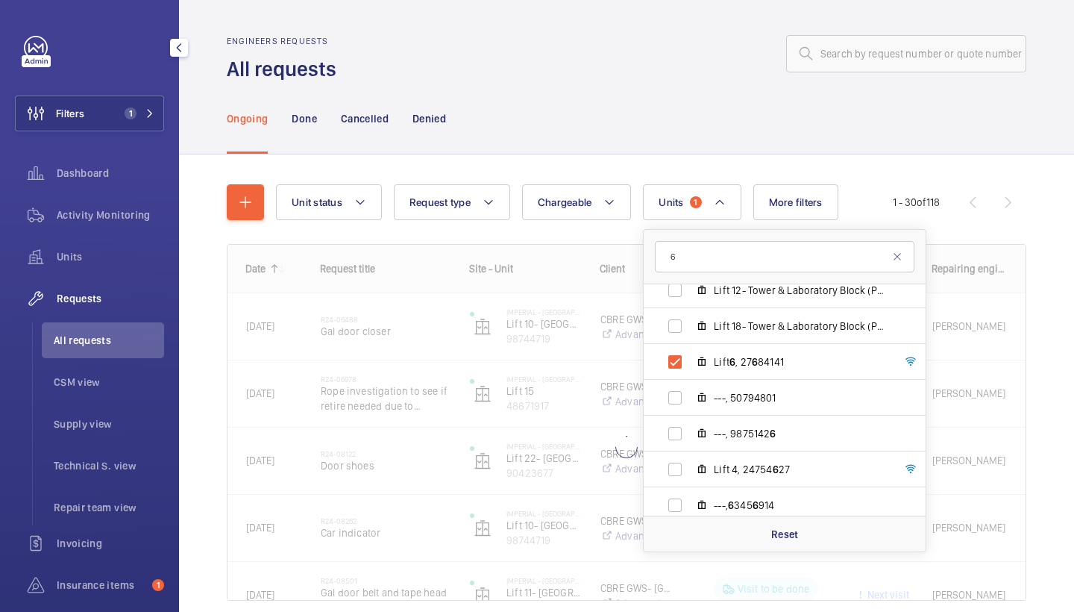
click at [724, 141] on div "Ongoing Done Cancelled Denied" at bounding box center [627, 118] width 800 height 71
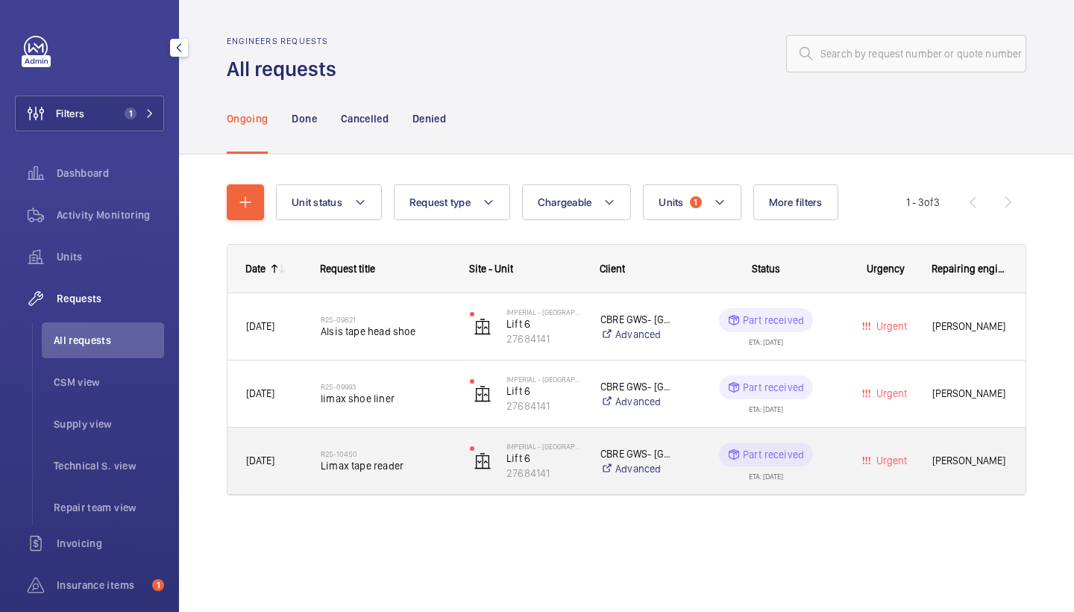
click at [384, 467] on span "Limax tape reader" at bounding box center [386, 465] width 130 height 15
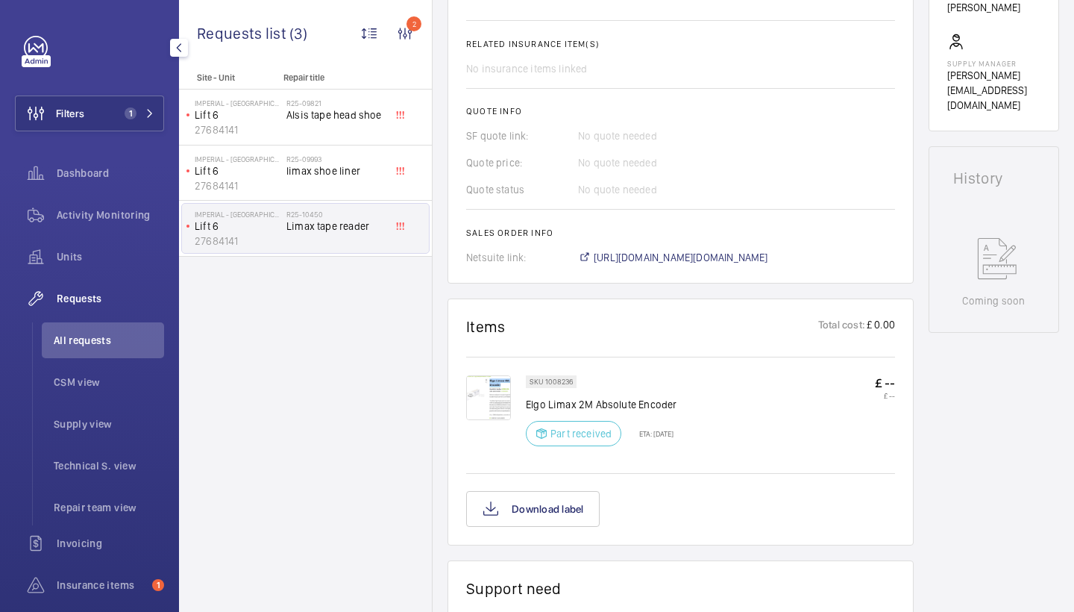
scroll to position [564, 0]
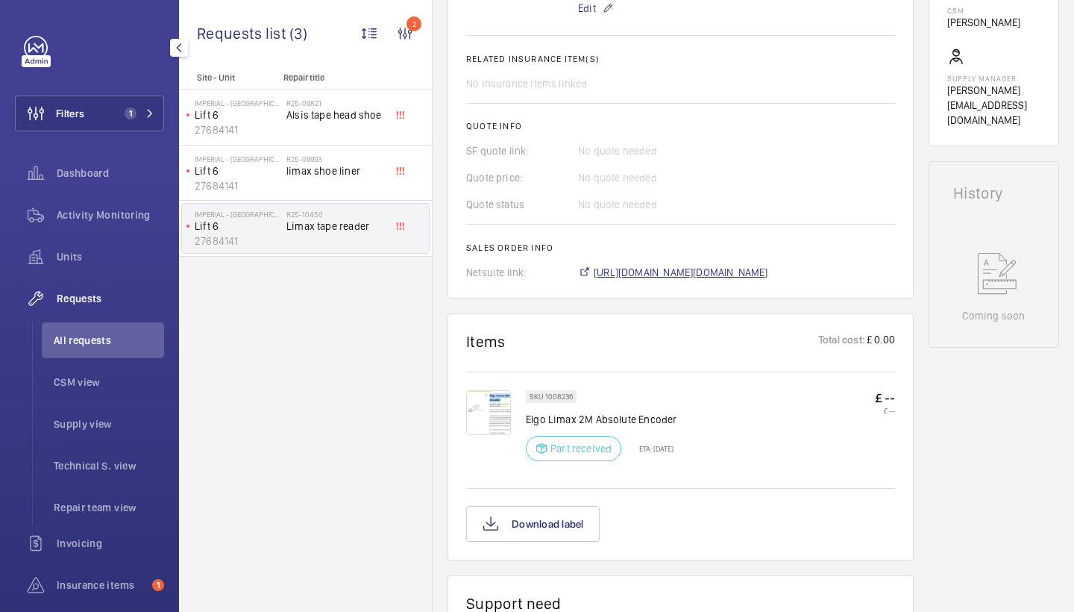
click at [768, 275] on span "https://6461500.app.netsuite.com/app/accounting/transactions/salesord.nl?id=287…" at bounding box center [681, 272] width 175 height 15
